Goal: Find specific page/section: Find specific page/section

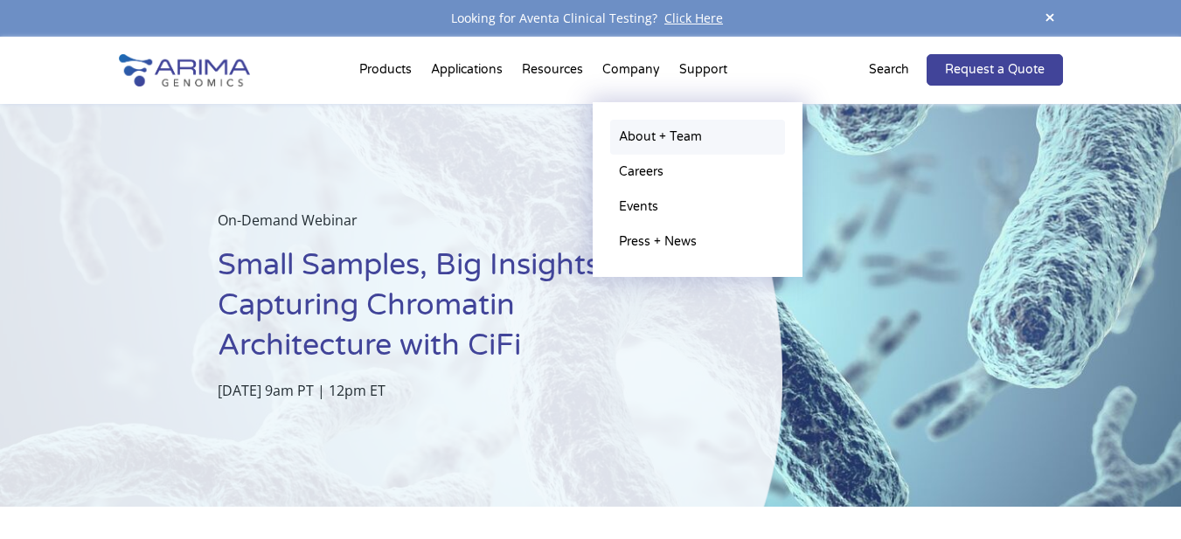
click at [678, 136] on link "About + Team" at bounding box center [697, 137] width 175 height 35
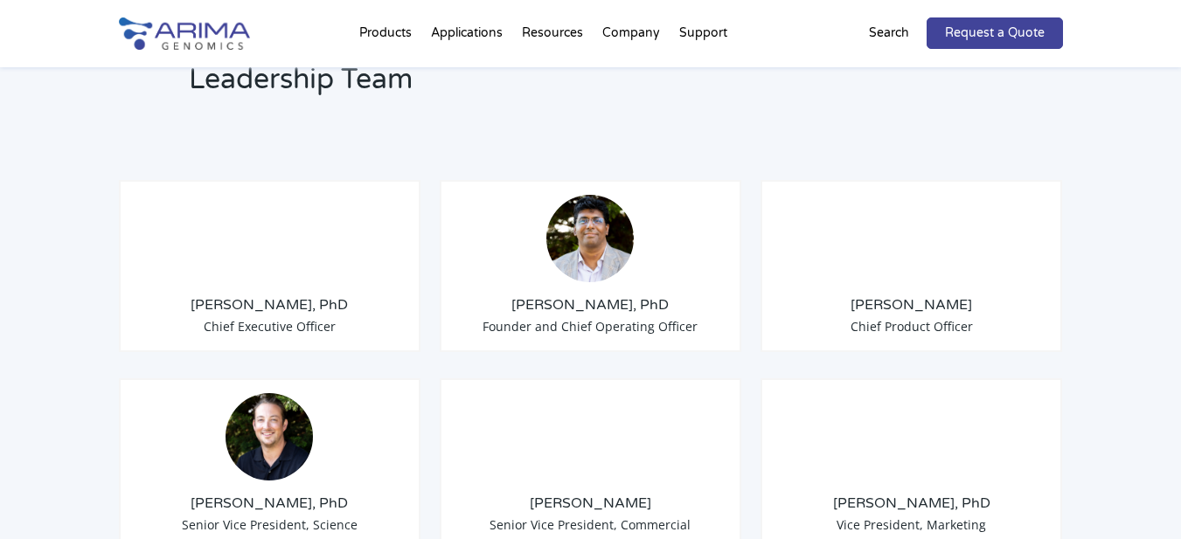
scroll to position [1328, 0]
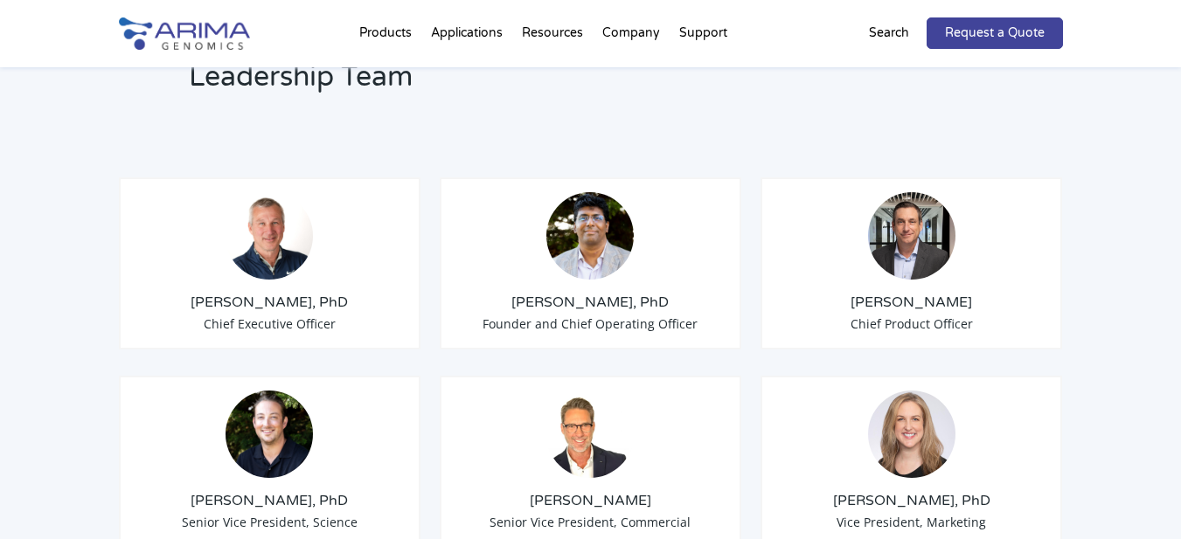
drag, startPoint x: 132, startPoint y: 316, endPoint x: 0, endPoint y: 297, distance: 133.2
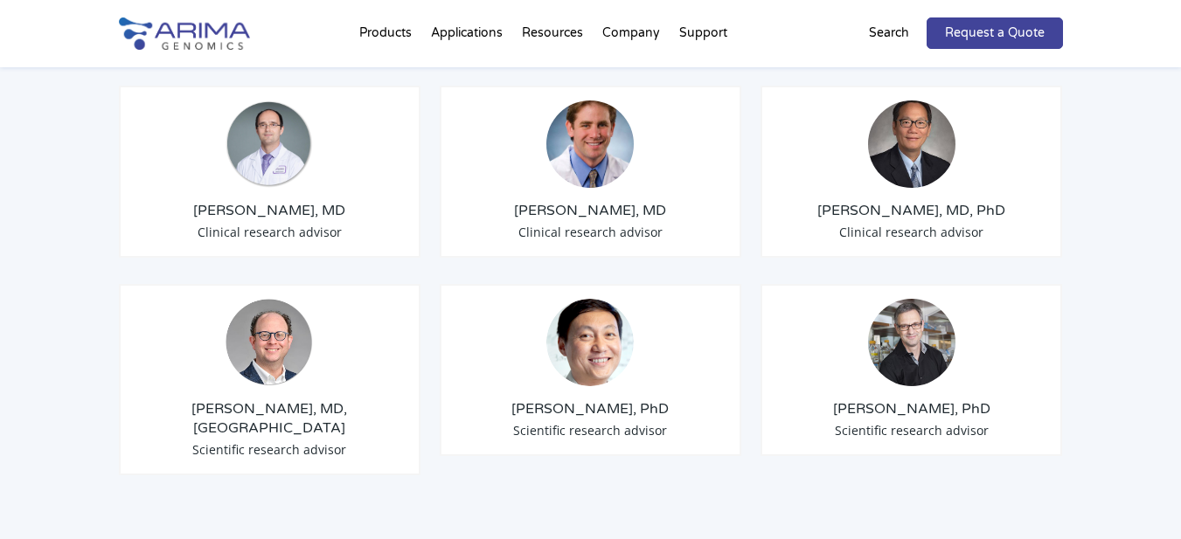
scroll to position [2168, 0]
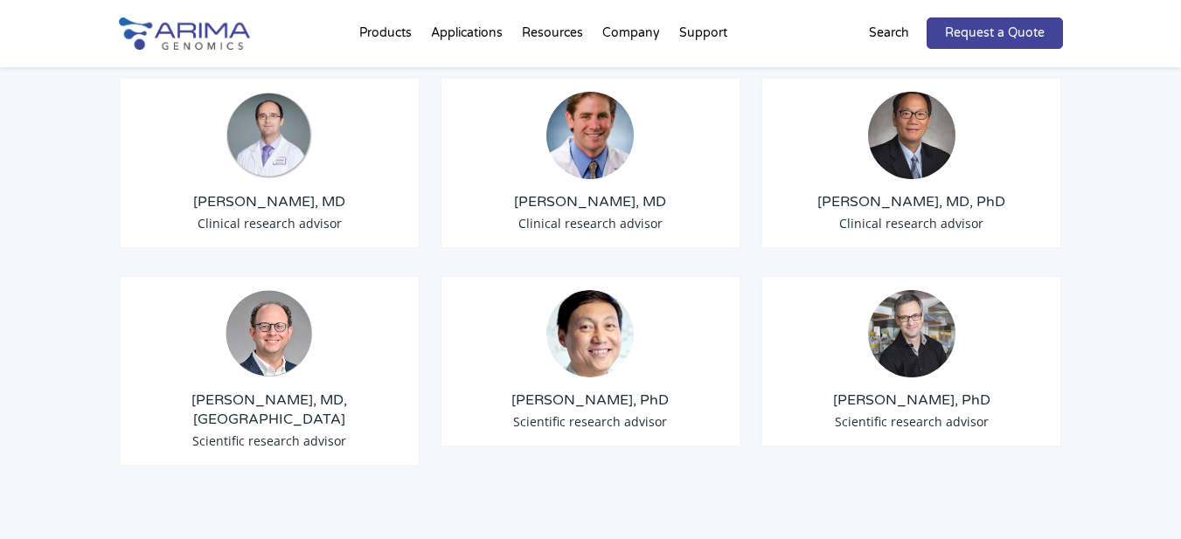
drag, startPoint x: 629, startPoint y: 506, endPoint x: 367, endPoint y: 469, distance: 264.8
